Goal: Information Seeking & Learning: Learn about a topic

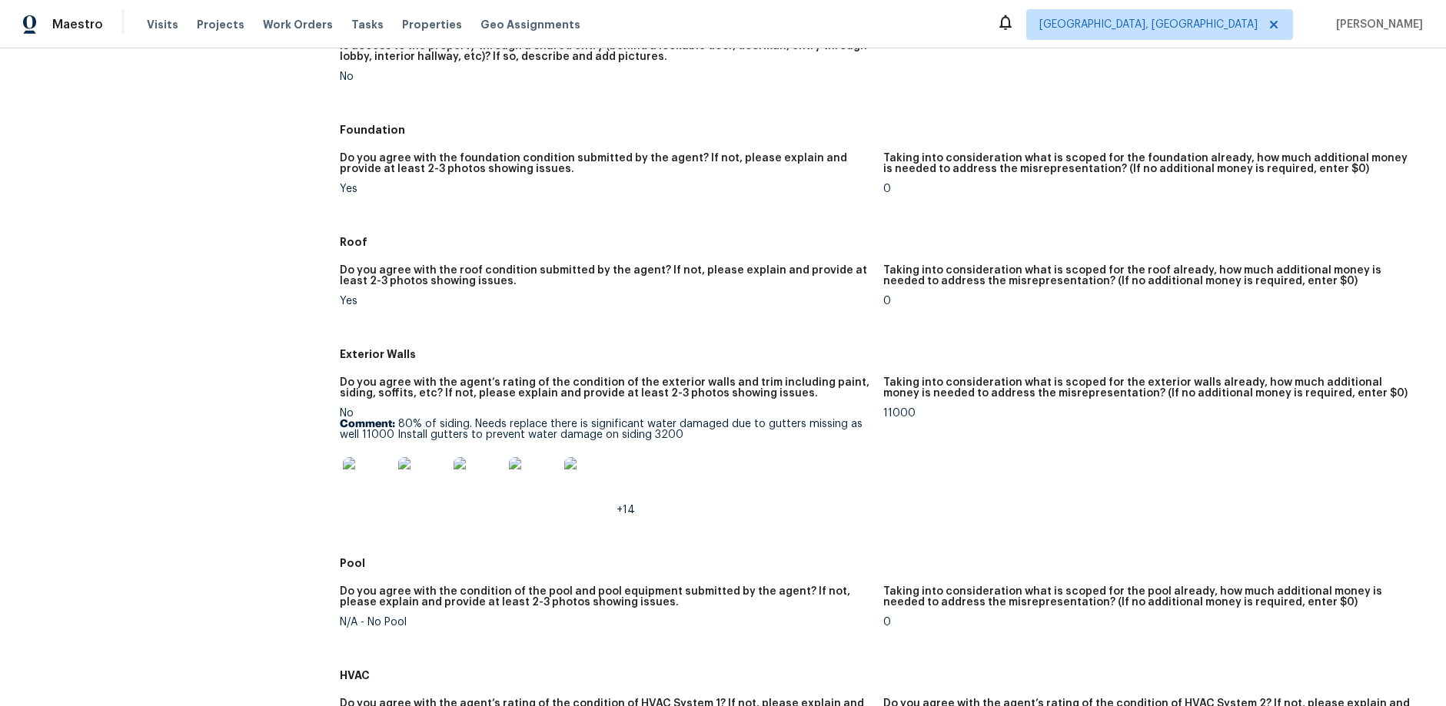
scroll to position [349, 0]
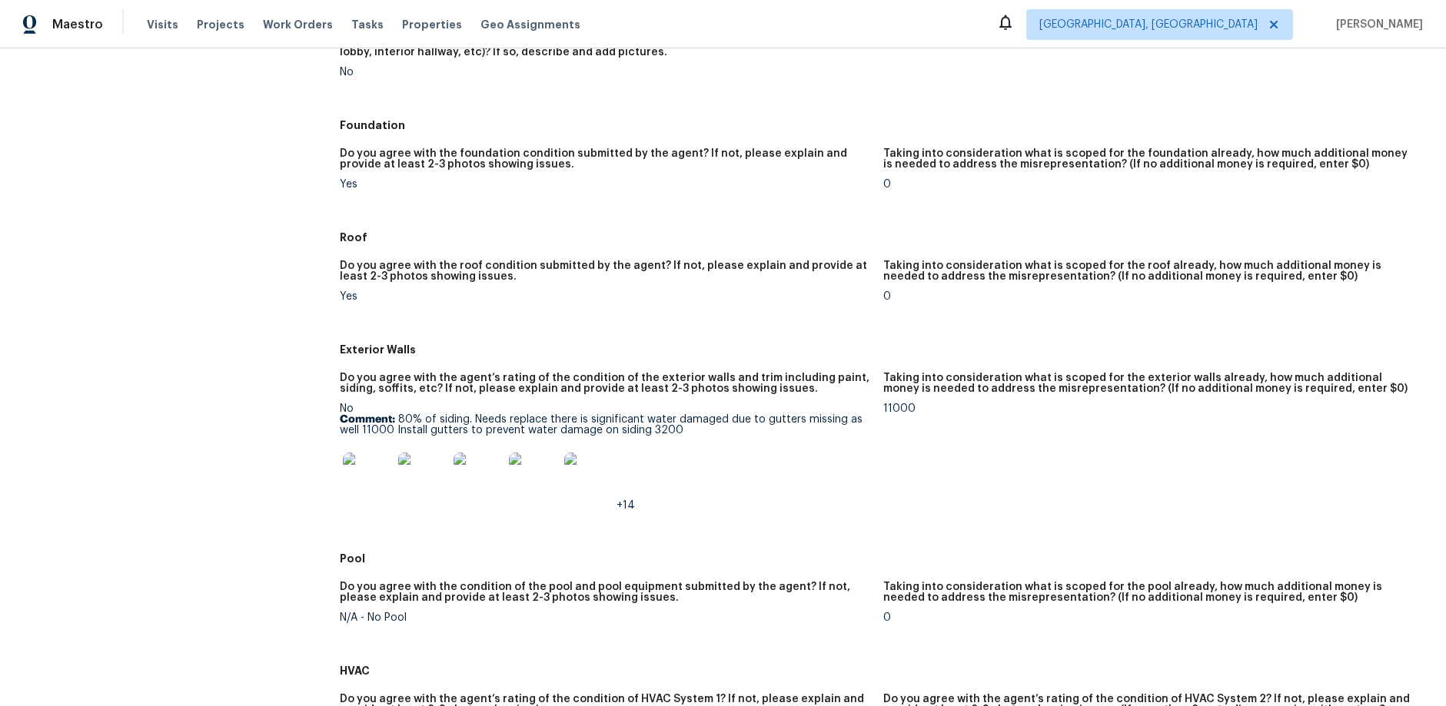
click at [359, 488] on img at bounding box center [367, 477] width 49 height 49
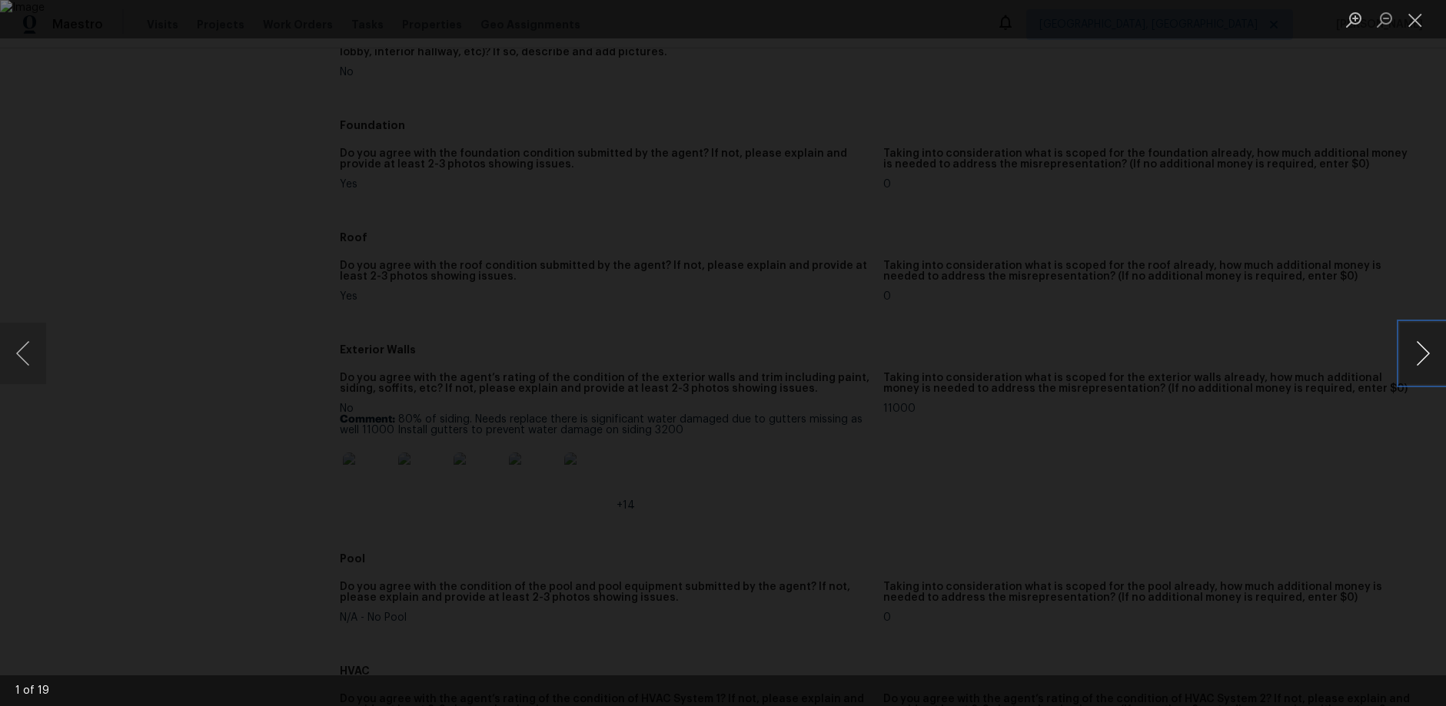
click at [1426, 368] on button "Next image" at bounding box center [1423, 353] width 46 height 61
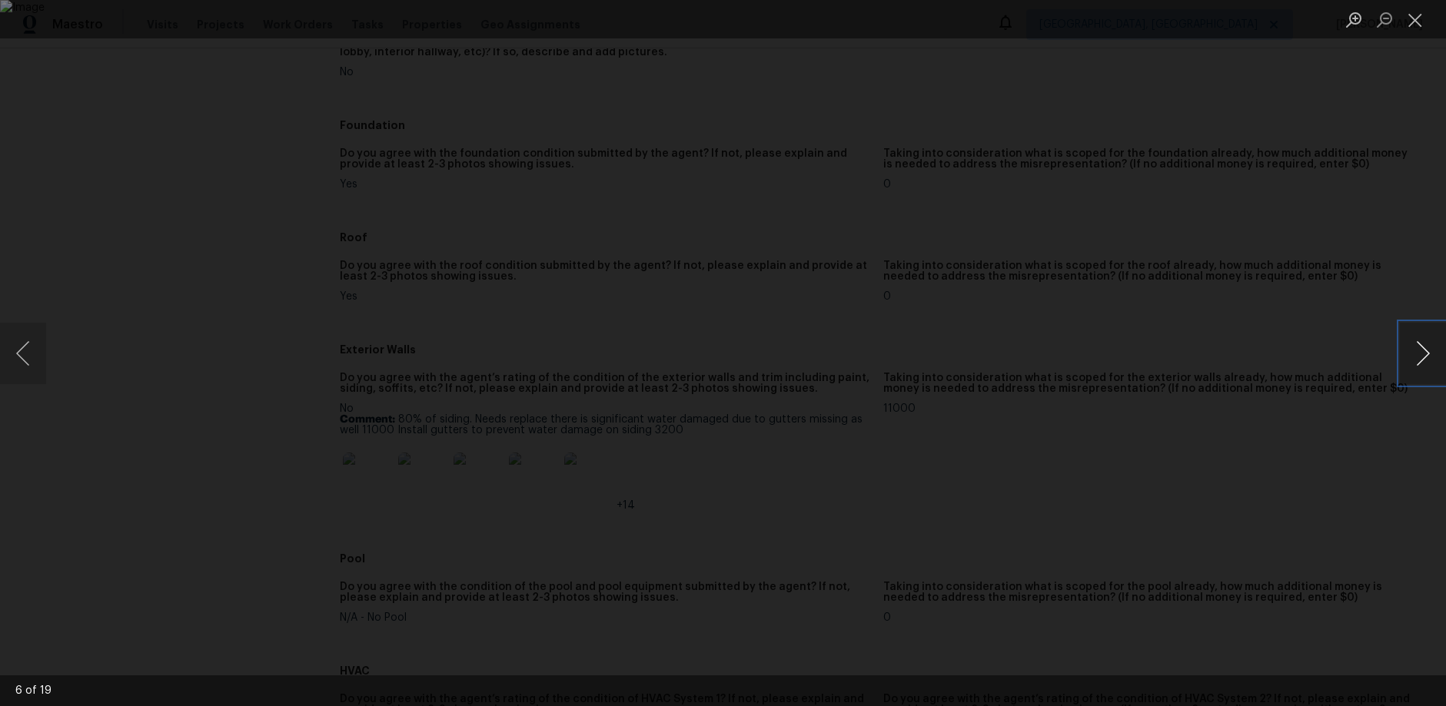
click at [1426, 368] on button "Next image" at bounding box center [1423, 353] width 46 height 61
click at [1426, 367] on button "Next image" at bounding box center [1423, 353] width 46 height 61
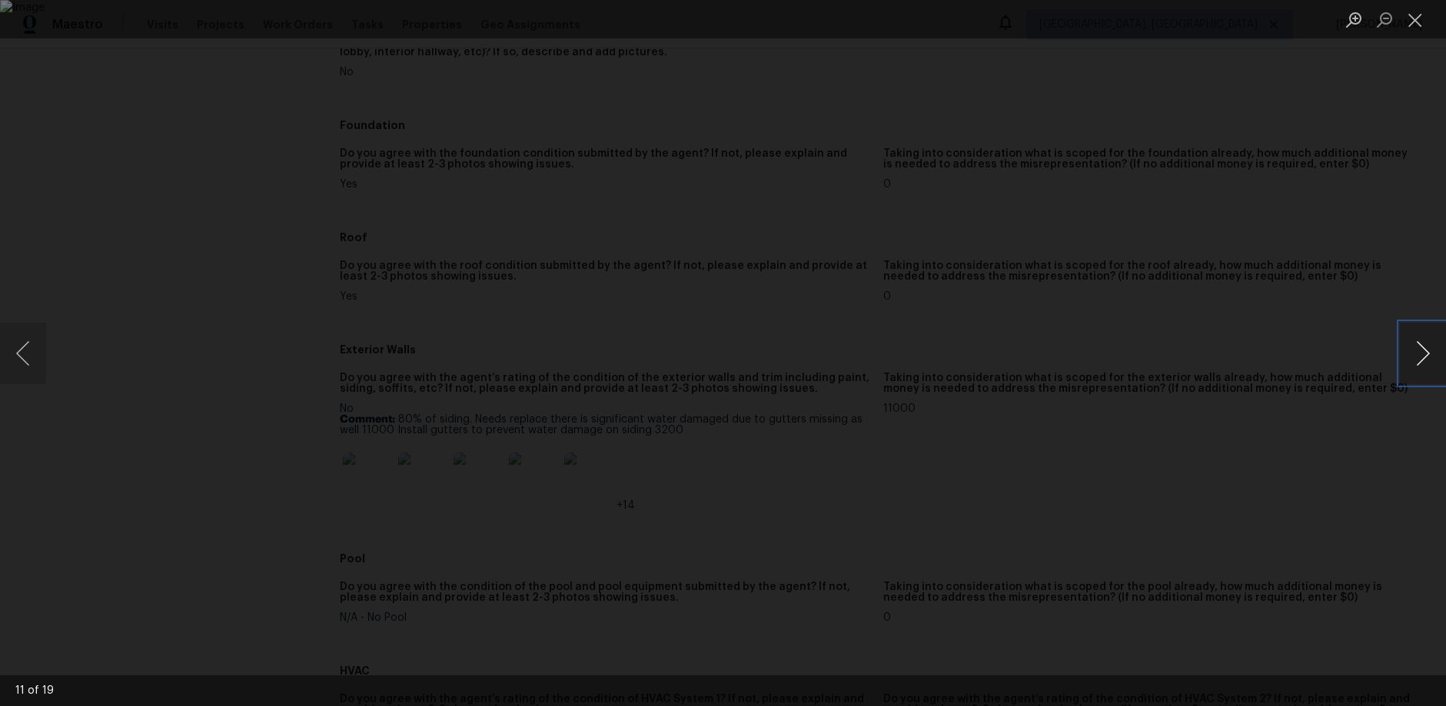
click at [1426, 367] on button "Next image" at bounding box center [1423, 353] width 46 height 61
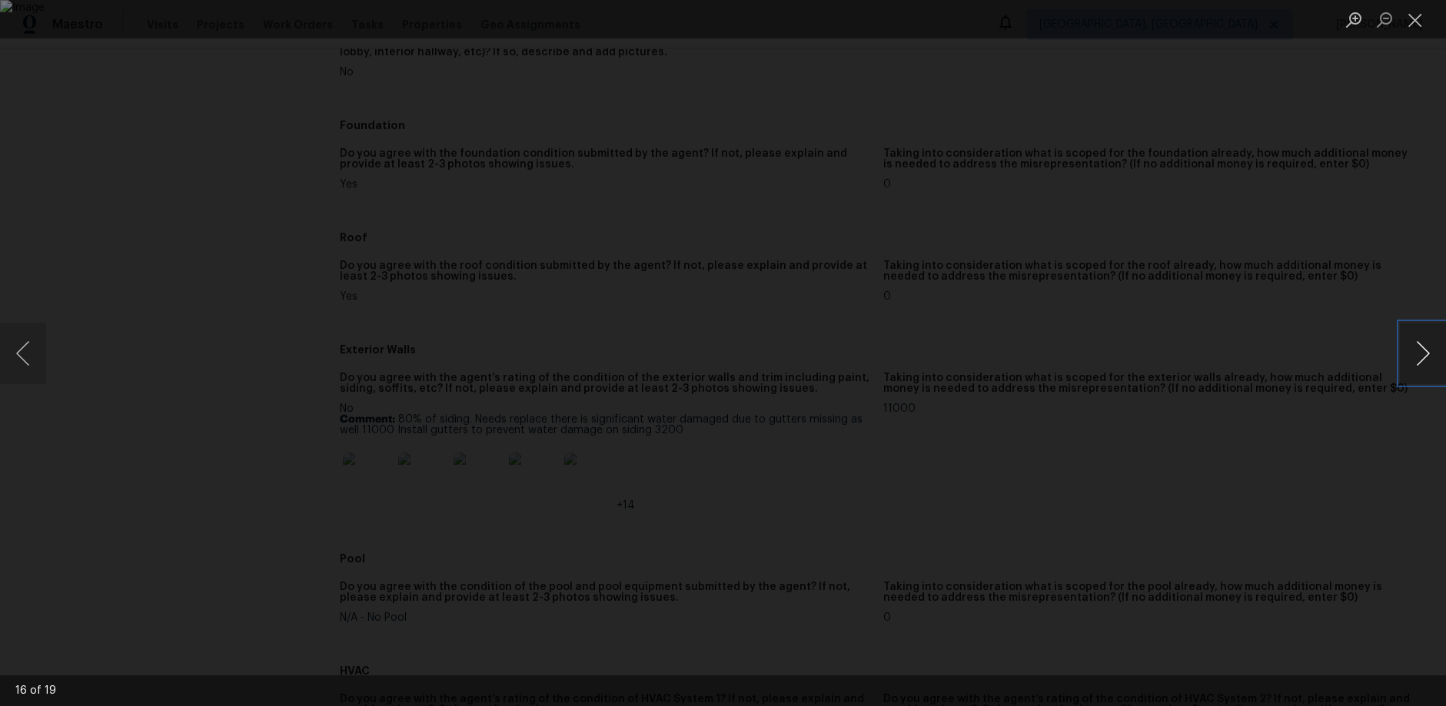
click at [1426, 367] on button "Next image" at bounding box center [1423, 353] width 46 height 61
click at [1347, 369] on div "Lightbox" at bounding box center [723, 353] width 1446 height 706
